Goal: Information Seeking & Learning: Understand process/instructions

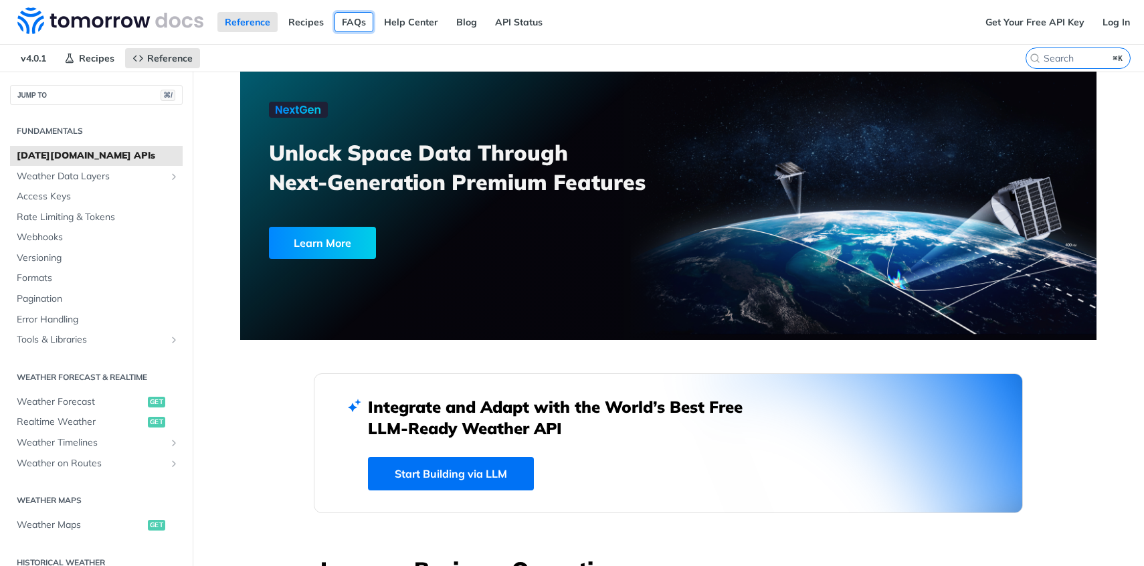
click at [357, 25] on link "FAQs" at bounding box center [354, 22] width 39 height 20
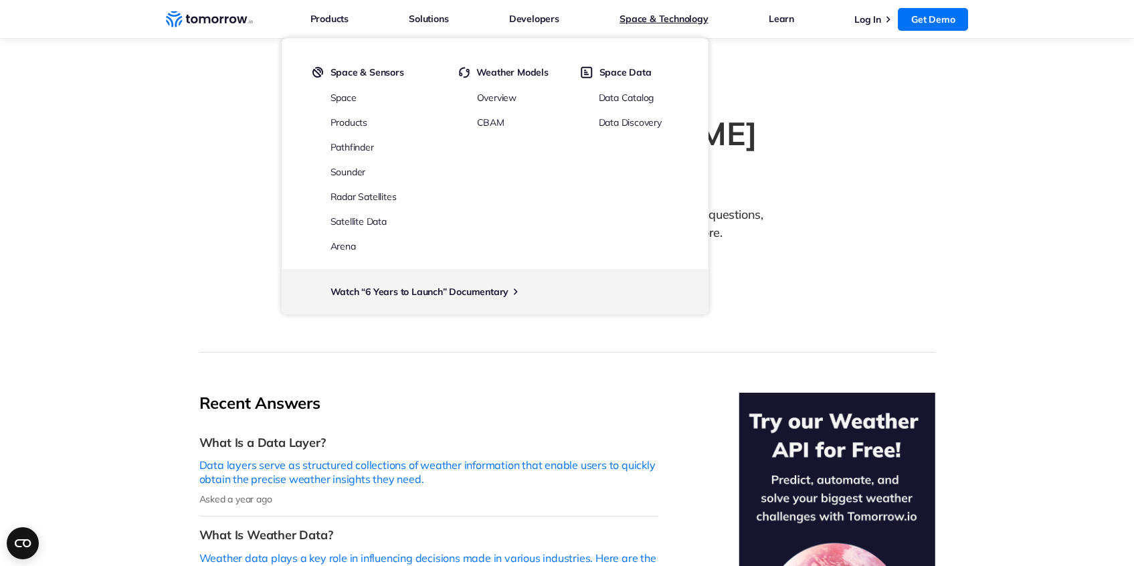
click at [652, 21] on link "Space & Technology" at bounding box center [664, 18] width 88 height 17
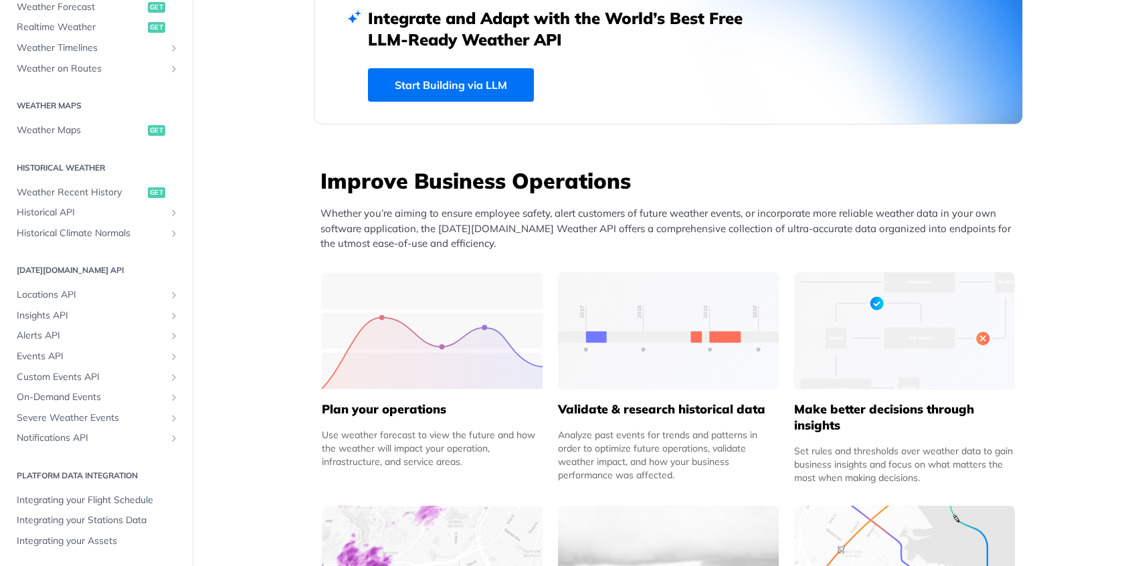
scroll to position [465, 0]
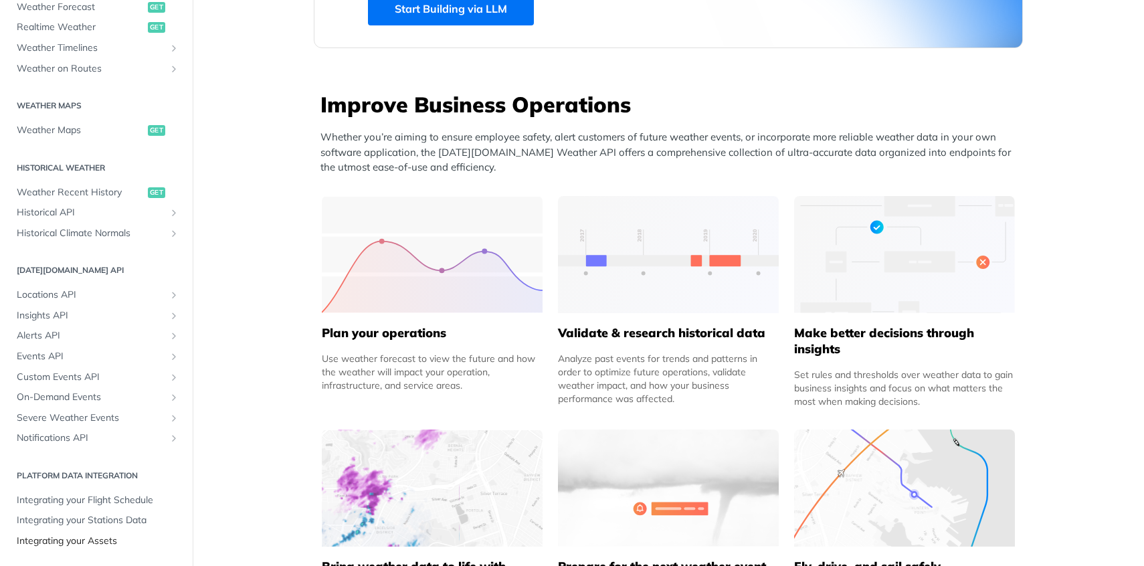
click at [71, 542] on span "Integrating your Assets" at bounding box center [98, 541] width 163 height 13
